Goal: Use online tool/utility: Use online tool/utility

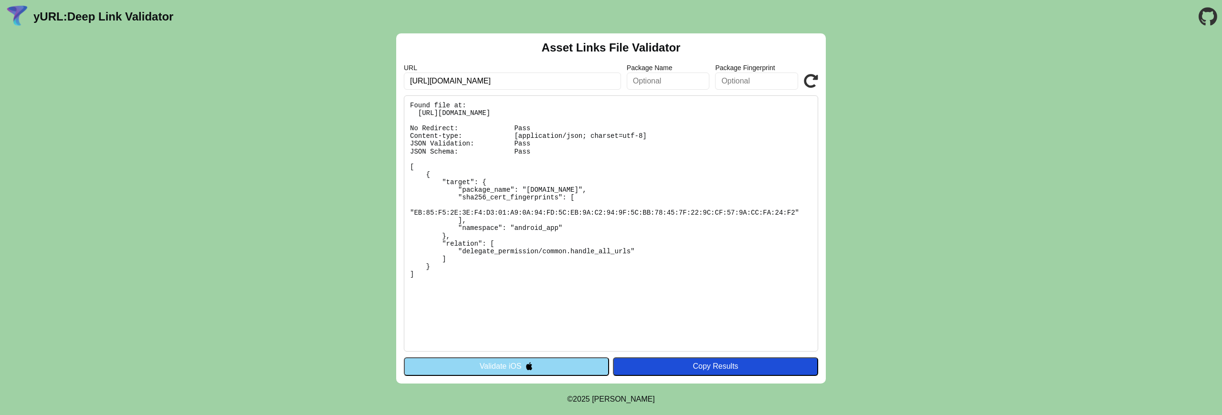
click at [550, 128] on pre "Found file at: https://www.toymania.com.br/.well-known/assetlinks.json No Redir…" at bounding box center [611, 223] width 414 height 256
click at [447, 83] on input "https://www.toymania.com.br" at bounding box center [512, 81] width 217 height 17
paste input "www.polishop"
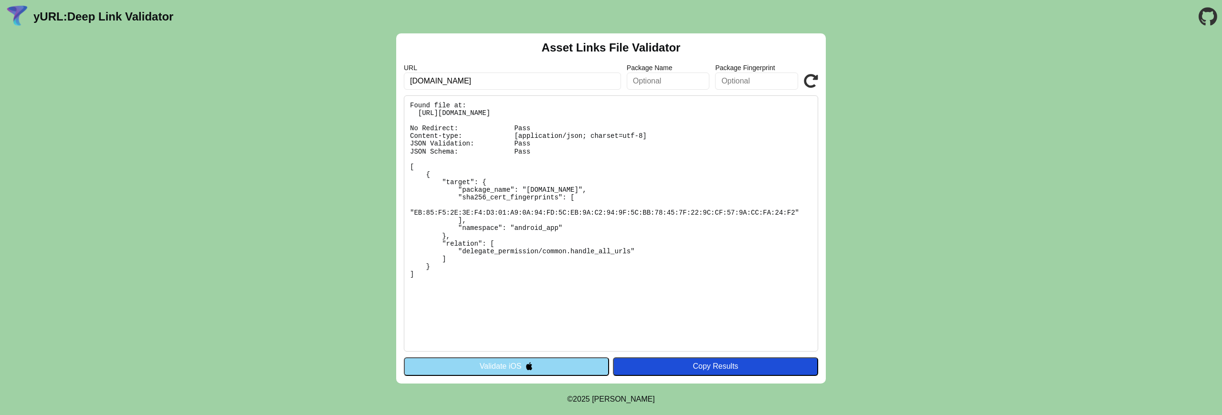
type input "[DOMAIN_NAME]"
click at [810, 81] on icon at bounding box center [811, 81] width 14 height 14
click at [508, 370] on button "Validate iOS" at bounding box center [506, 367] width 205 height 18
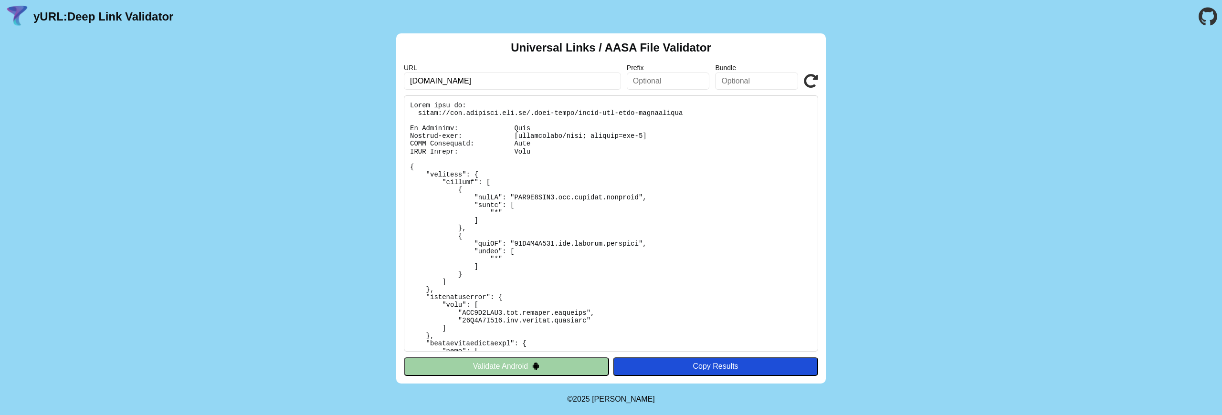
click at [693, 363] on div "Copy Results" at bounding box center [716, 366] width 196 height 9
click at [553, 362] on button "Validate Android" at bounding box center [506, 367] width 205 height 18
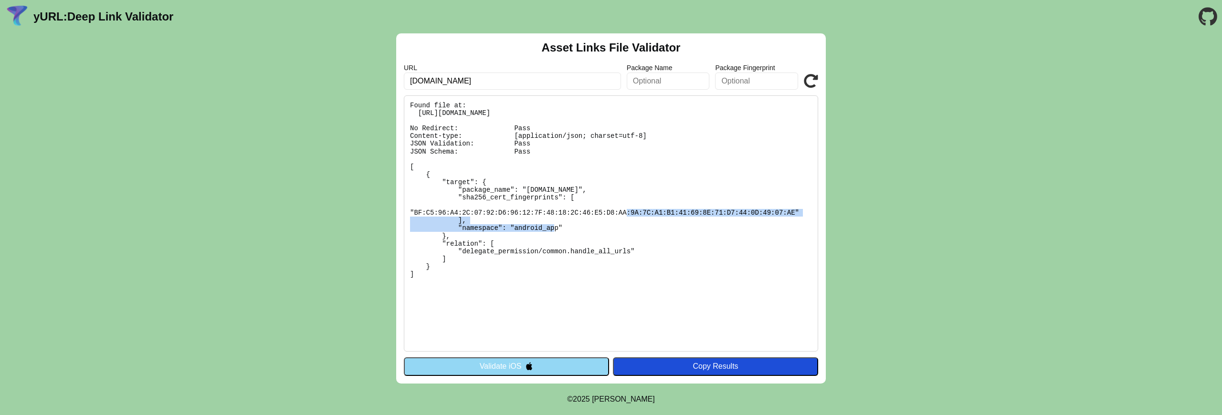
drag, startPoint x: 413, startPoint y: 212, endPoint x: 796, endPoint y: 213, distance: 382.9
click at [796, 213] on pre "Found file at: https://www.polishop.com.br/.well-known/assetlinks.json No Redir…" at bounding box center [611, 223] width 414 height 256
copy pre "BF:C5:96:A4:2C:07:92:D6:96:12:7F:48:18:2C:46:E5:D8:AA:9A:7C:A1:B1:41:69:8E:71:D…"
